Goal: Use online tool/utility: Use online tool/utility

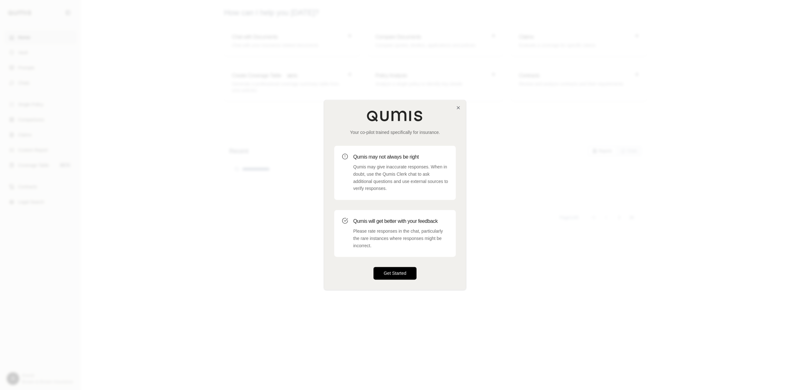
click at [385, 275] on button "Get Started" at bounding box center [394, 273] width 43 height 13
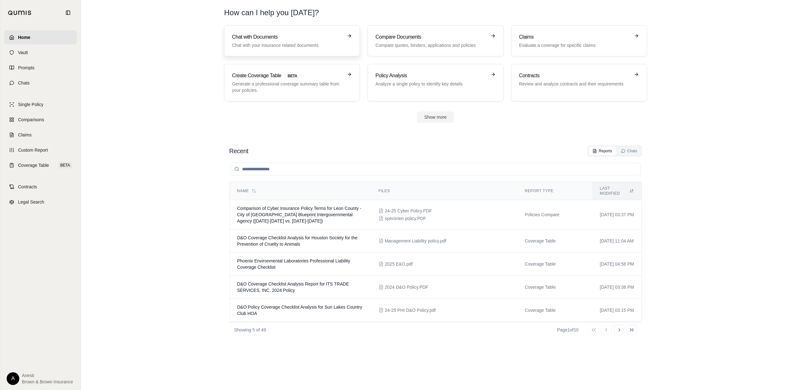
click at [290, 41] on div "Chat with Documents Chat with your insurance related documents" at bounding box center [287, 40] width 111 height 15
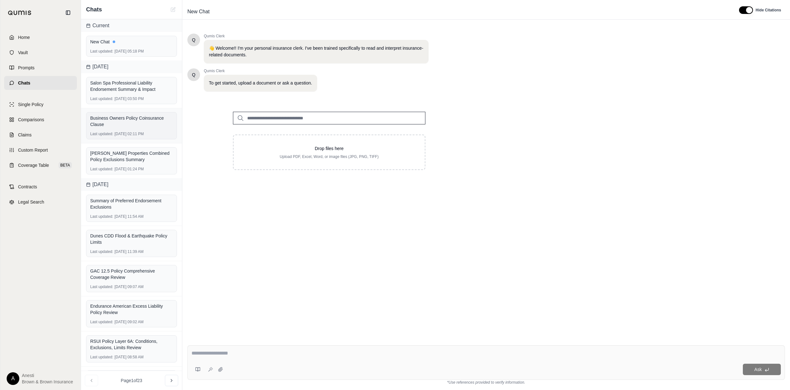
click at [127, 120] on div "Business Owners Policy Coinsurance Clause" at bounding box center [131, 121] width 83 height 13
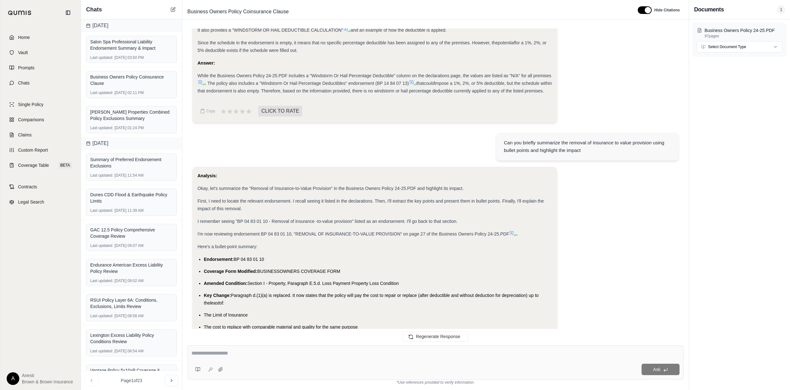
scroll to position [1688, 0]
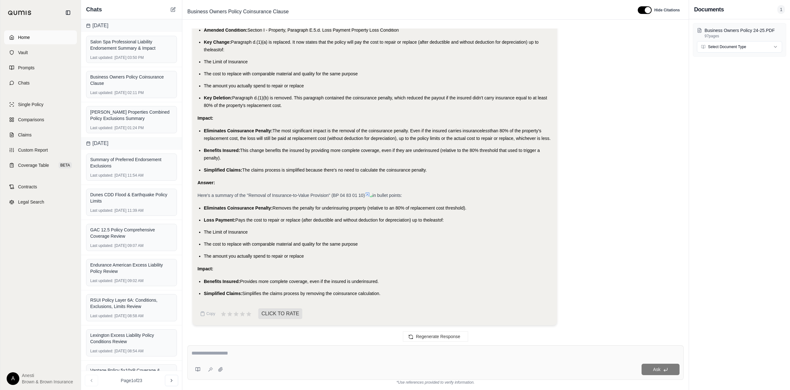
click at [34, 37] on link "Home" at bounding box center [40, 37] width 73 height 14
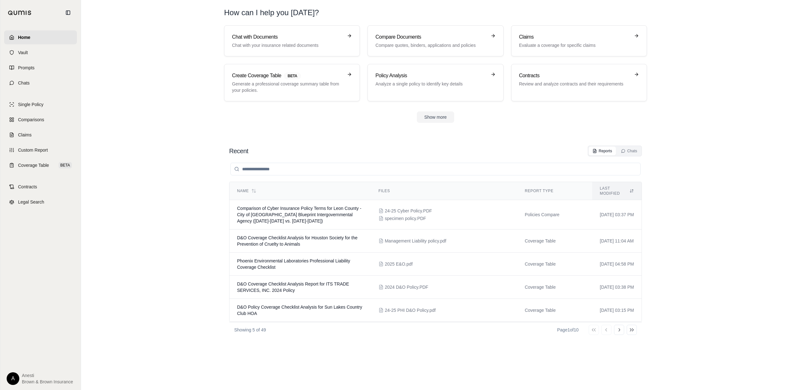
click at [35, 142] on div "Single Policy Comparisons Claims Custom Report Coverage Table BETA" at bounding box center [40, 134] width 73 height 75
click at [33, 152] on span "Custom Report" at bounding box center [33, 150] width 30 height 6
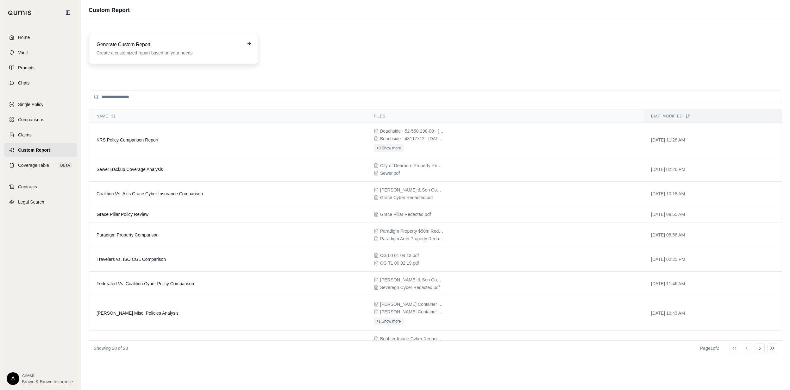
click at [200, 52] on p "Create a customized report based on your needs" at bounding box center [168, 53] width 145 height 6
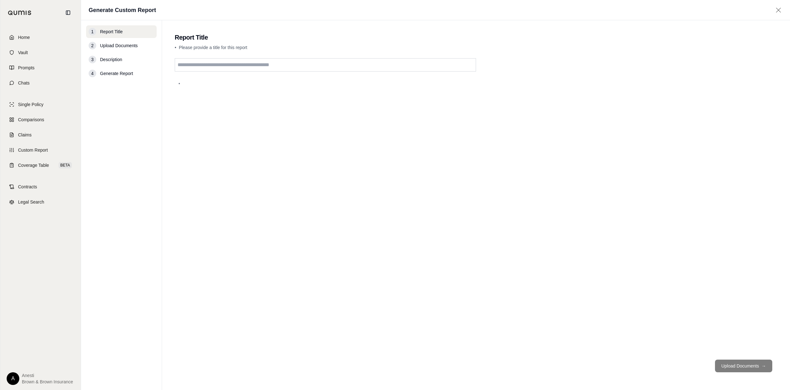
click at [226, 68] on input "text" at bounding box center [325, 64] width 301 height 13
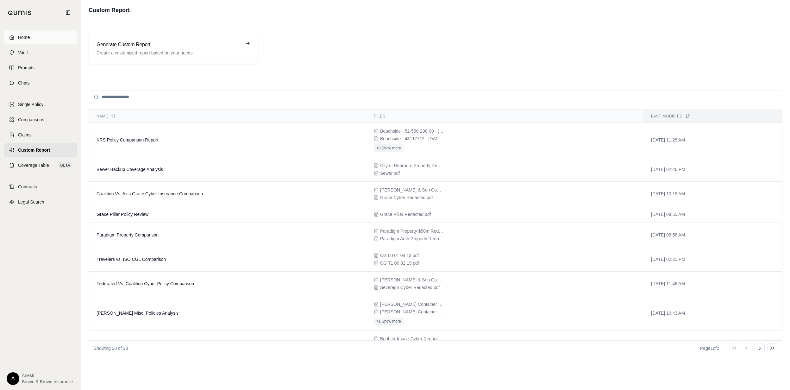
click at [37, 35] on link "Home" at bounding box center [40, 37] width 73 height 14
